Goal: Task Accomplishment & Management: Complete application form

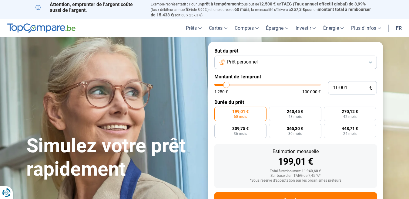
type input "1 000"
type input "1250"
type input "100"
type input "1250"
type input "10"
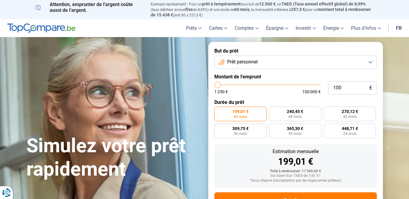
type input "1250"
type input "1"
type input "1250"
type input "0"
type input "1250"
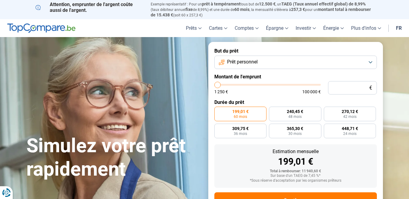
type input "3"
type input "1250"
type input "30"
type input "1250"
type input "305"
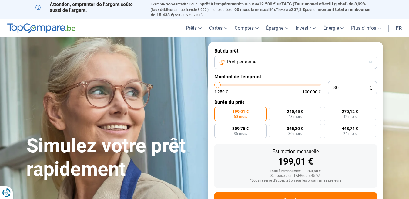
type input "1250"
type input "3 050"
type input "3000"
type input "30 500"
type input "30500"
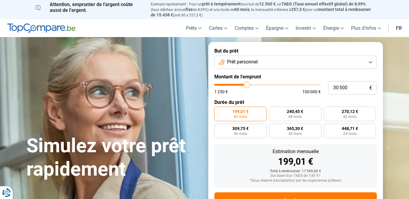
radio input "false"
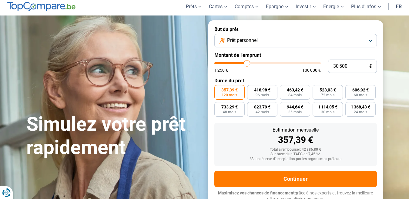
scroll to position [24, 0]
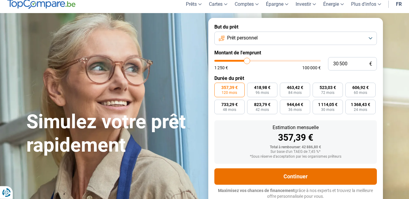
type input "30 500"
click at [307, 177] on button "Continuer" at bounding box center [295, 176] width 163 height 16
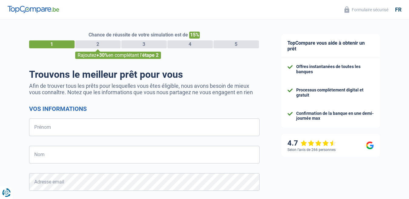
select select "32"
click at [209, 124] on input "Prénom" at bounding box center [144, 127] width 230 height 18
type input "dom"
